Goal: Task Accomplishment & Management: Manage account settings

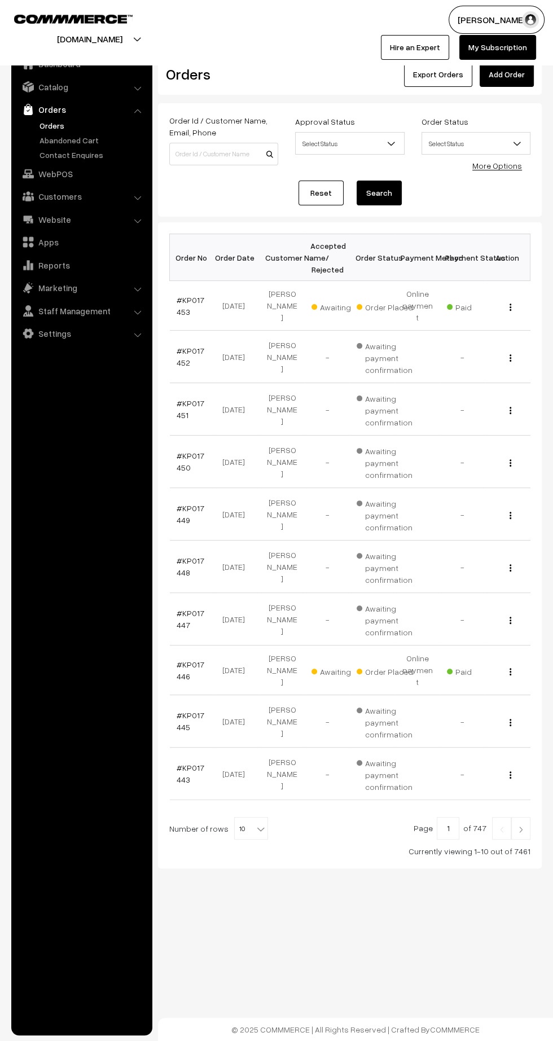
click at [185, 660] on link "#KP017446" at bounding box center [191, 670] width 28 height 21
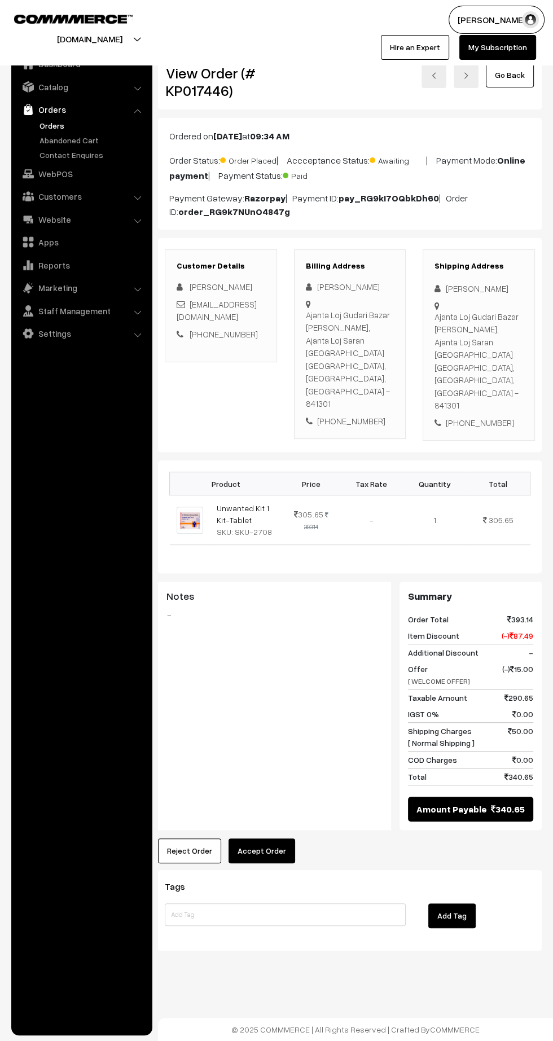
click at [183, 839] on button "Reject Order" at bounding box center [189, 851] width 63 height 25
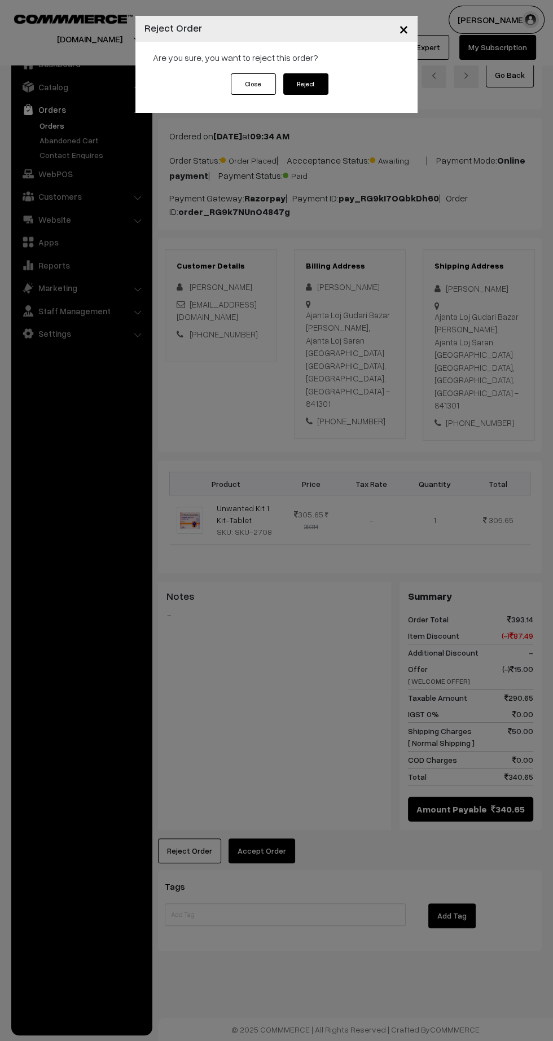
click at [312, 80] on button "Reject" at bounding box center [305, 83] width 45 height 21
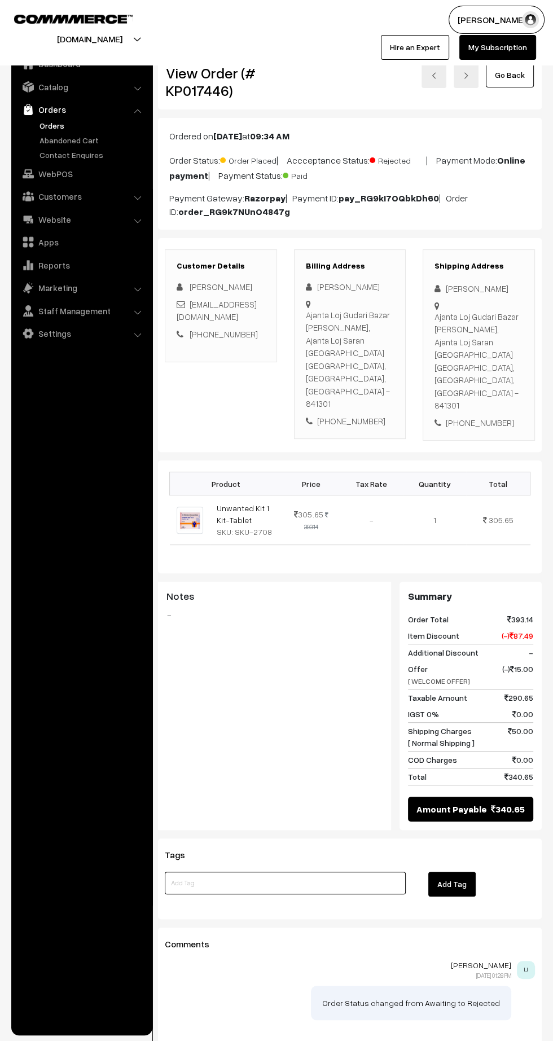
click at [288, 872] on input at bounding box center [285, 883] width 241 height 23
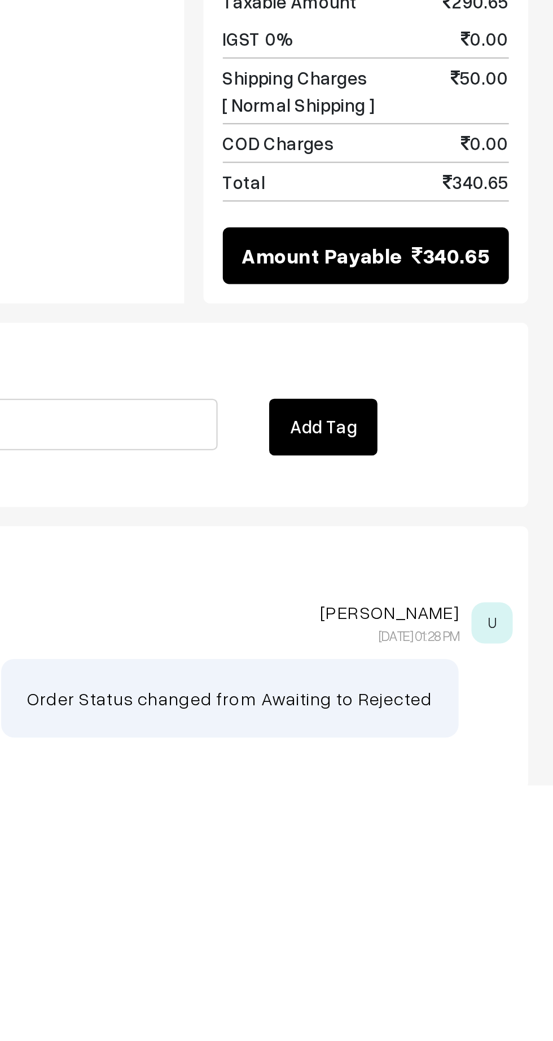
click at [462, 872] on button "Add Tag" at bounding box center [451, 884] width 47 height 25
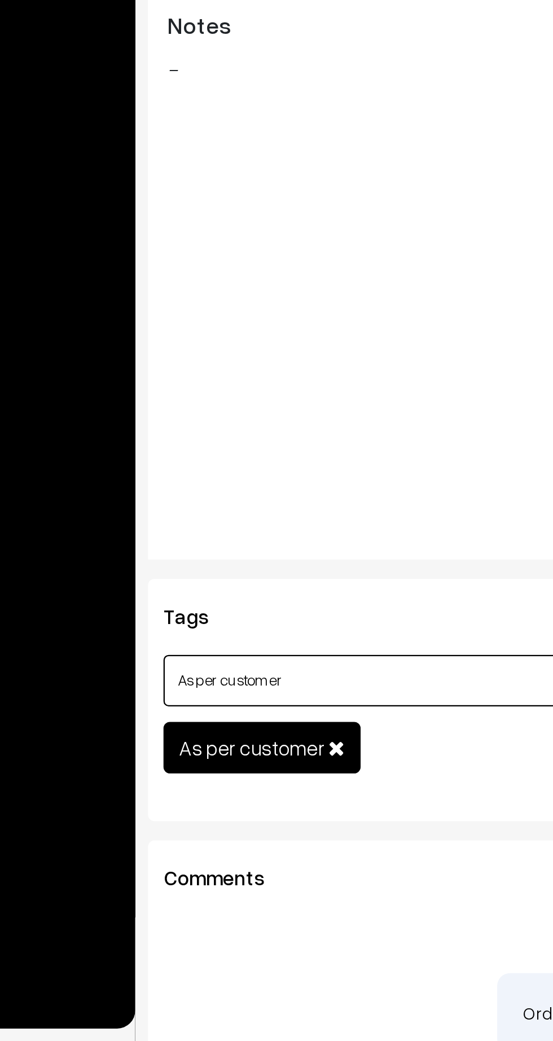
click at [252, 872] on input "As per customer" at bounding box center [285, 883] width 241 height 23
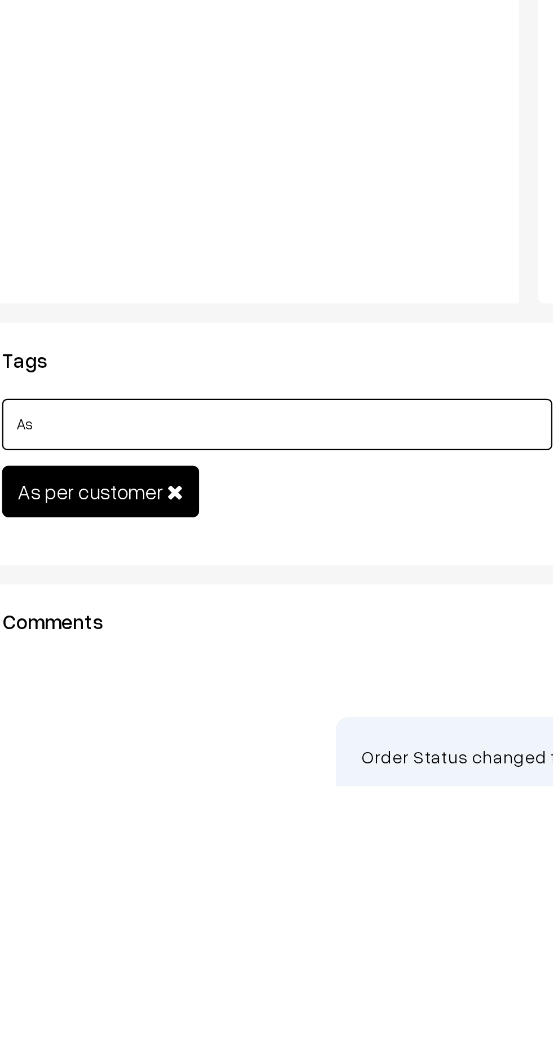
type input "A"
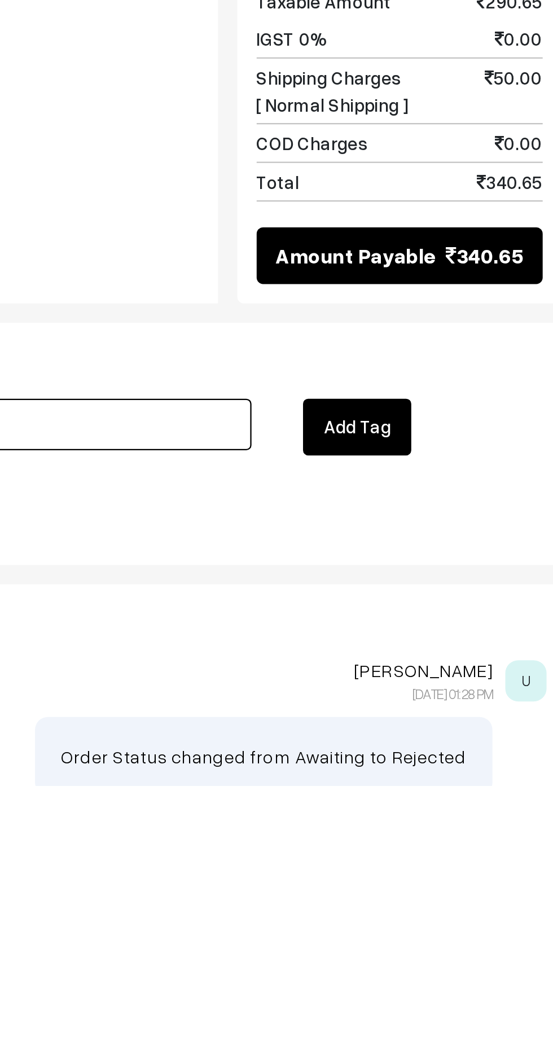
type input "Refund done"
click at [452, 872] on button "Add Tag" at bounding box center [451, 884] width 47 height 25
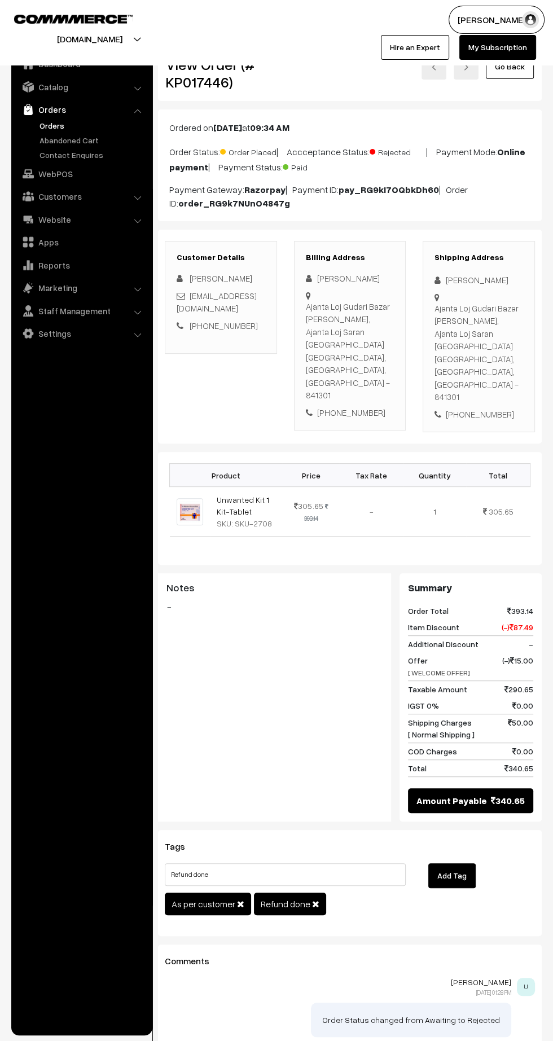
scroll to position [20, 0]
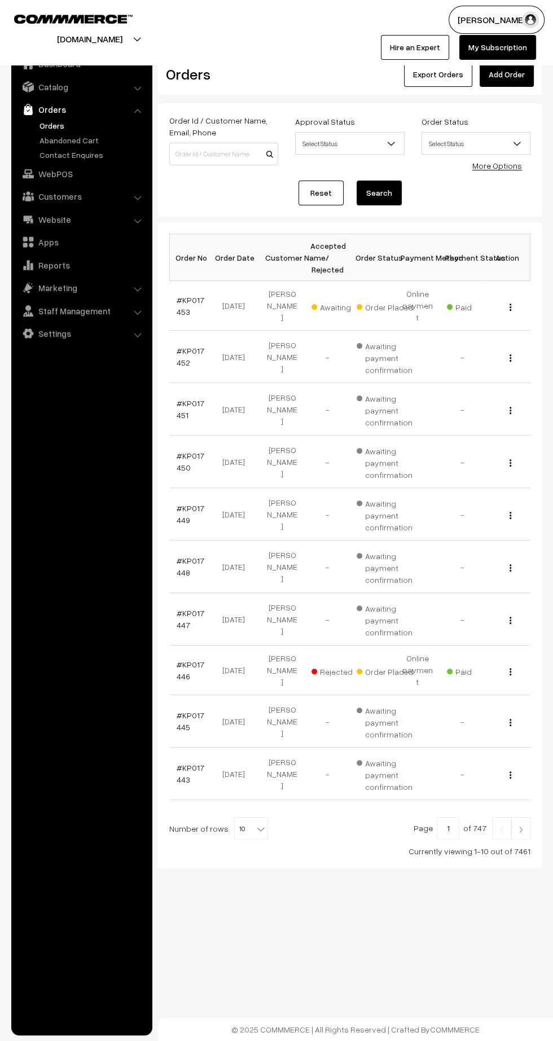
click at [519, 826] on img at bounding box center [521, 829] width 10 height 7
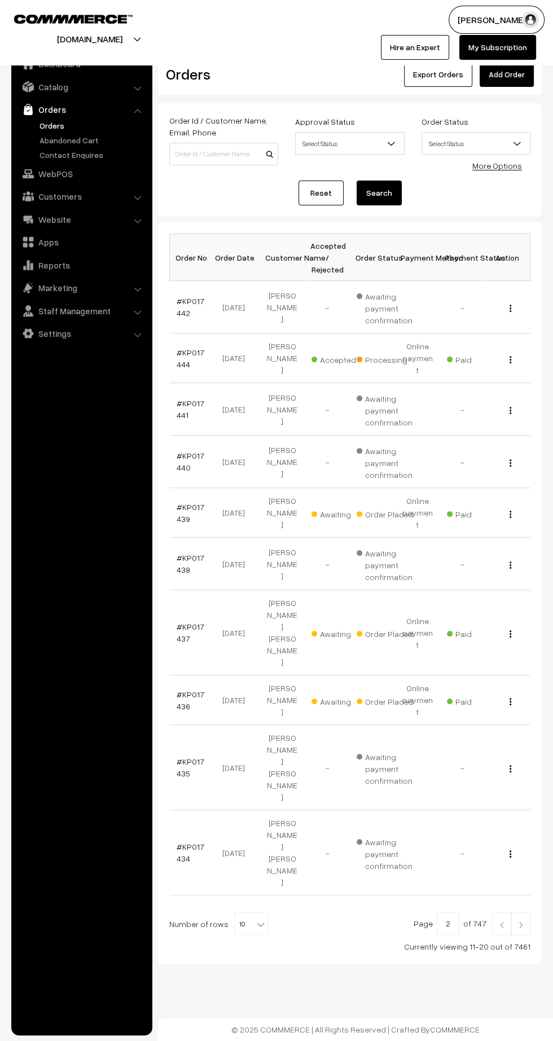
click at [180, 511] on link "#KP017439" at bounding box center [191, 512] width 28 height 21
